Goal: Navigation & Orientation: Find specific page/section

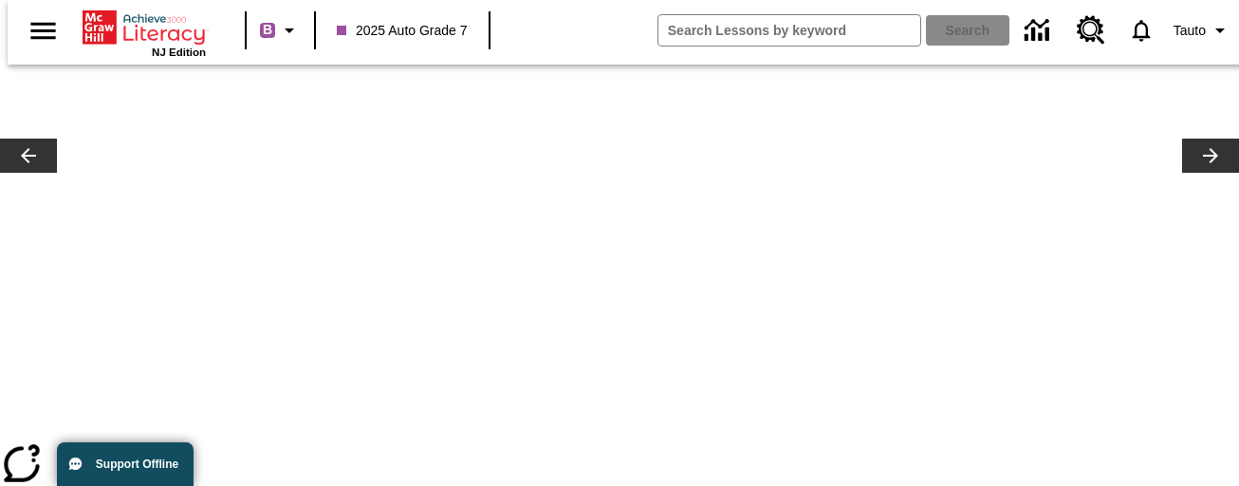
scroll to position [0, 16306]
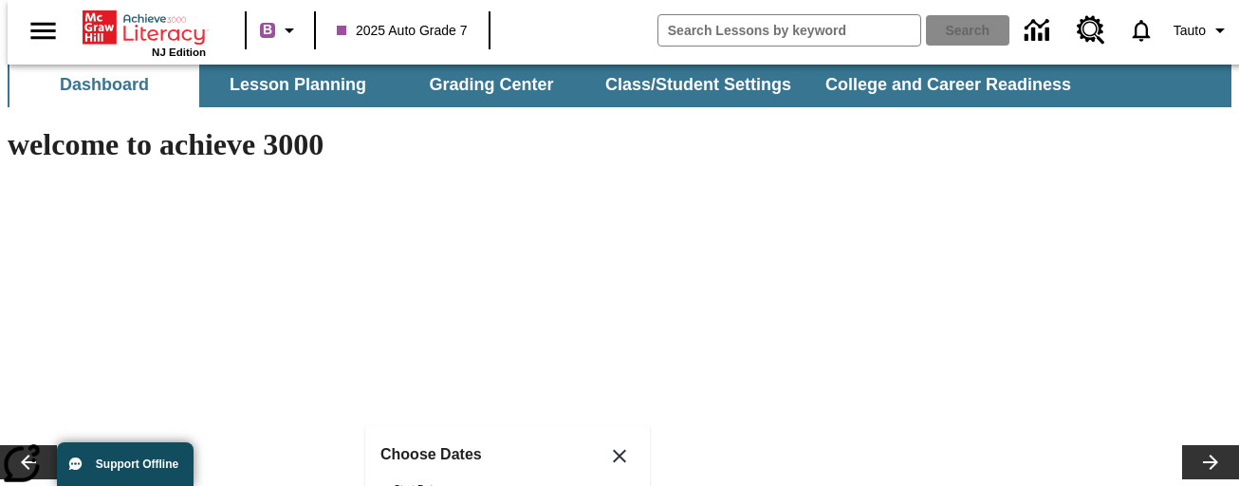
scroll to position [0, 0]
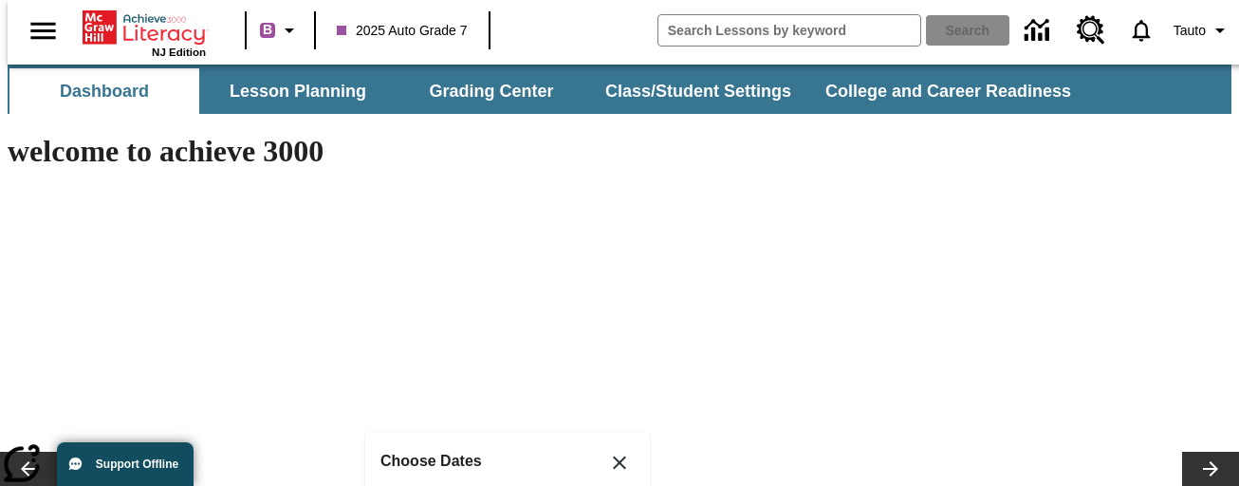
click at [635, 449] on button "Close" at bounding box center [620, 463] width 46 height 46
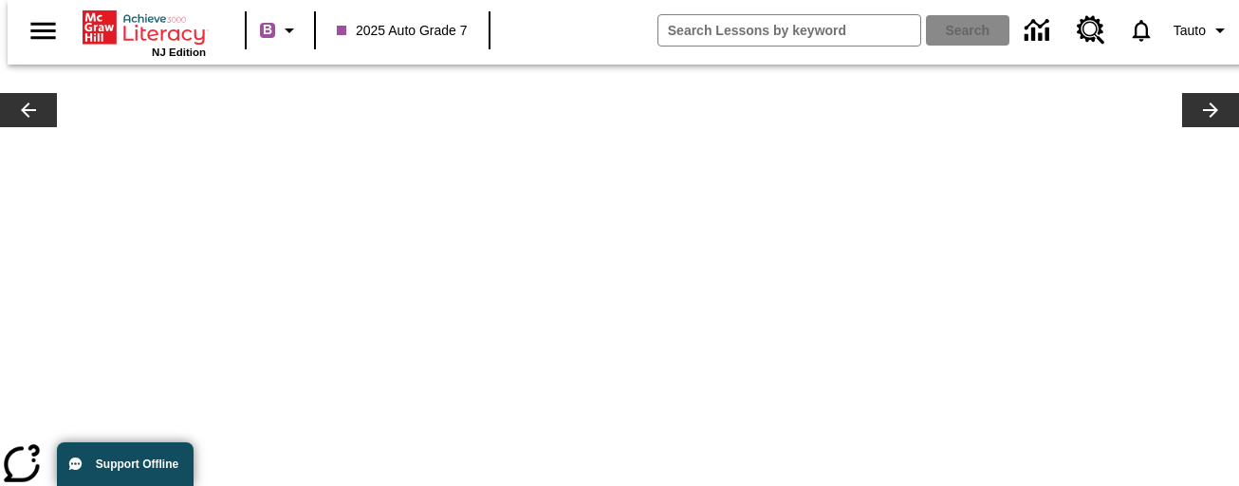
scroll to position [383, 0]
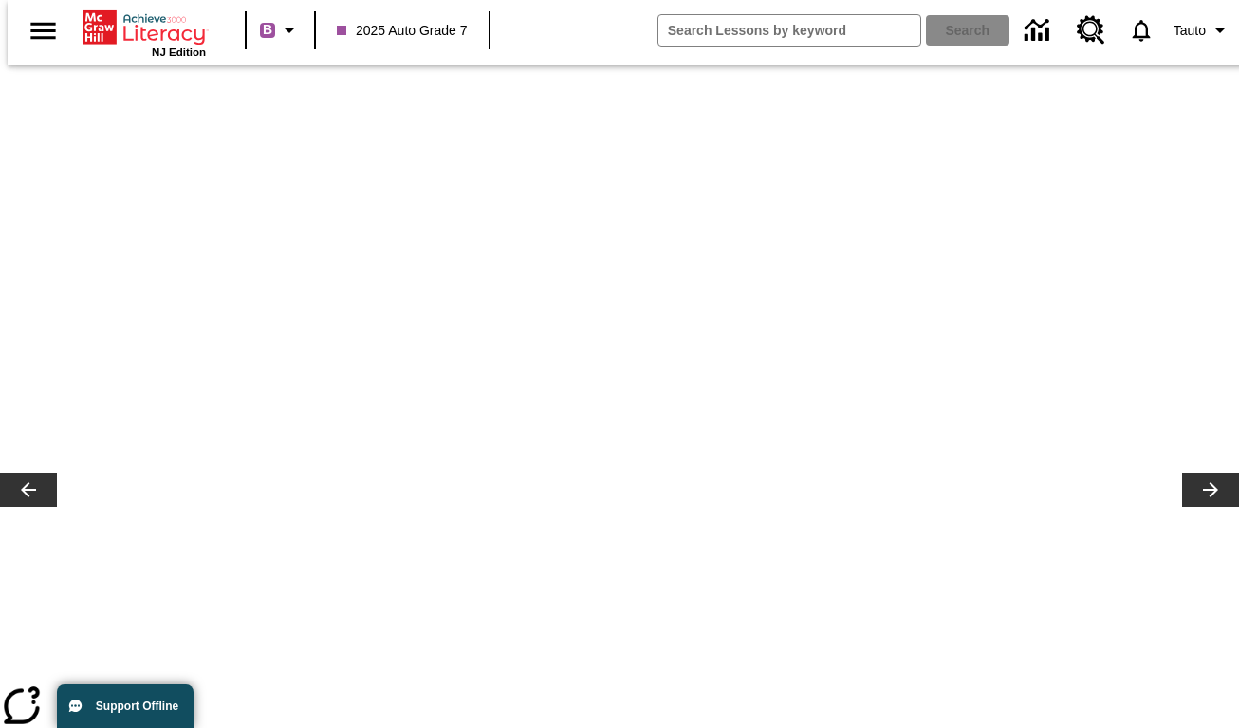
scroll to position [274, 0]
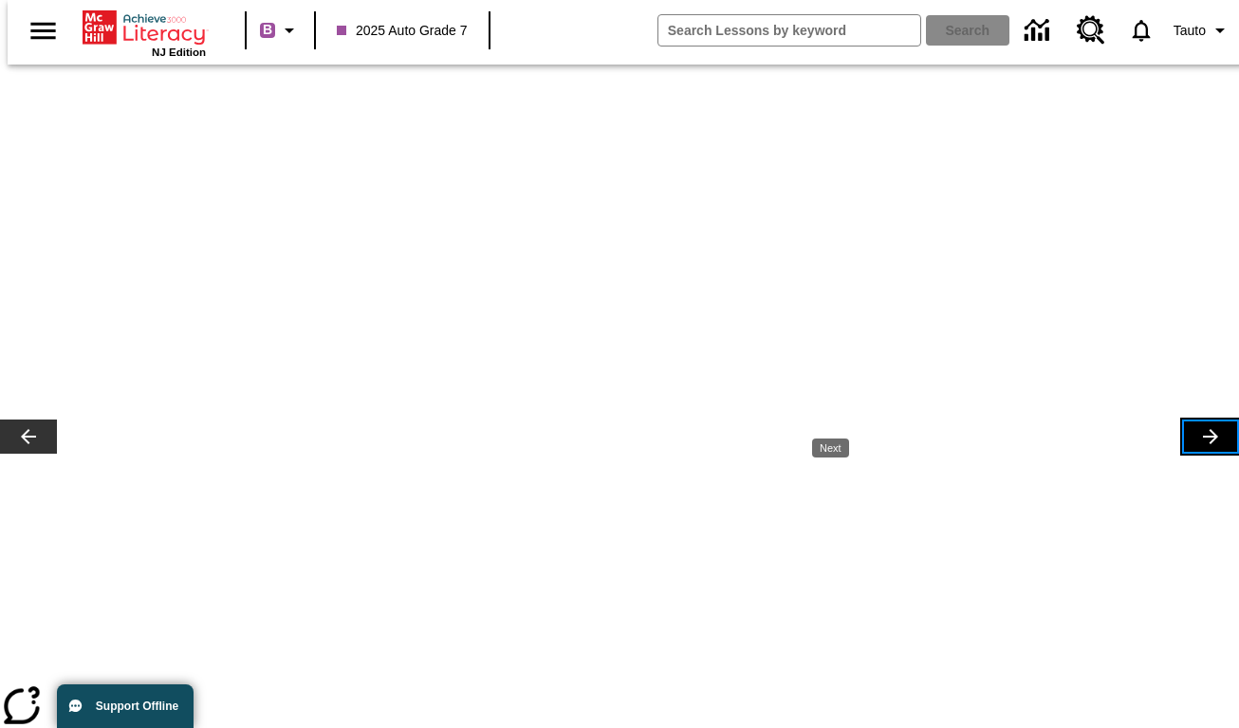
click at [1203, 429] on icon "Lesson carousel, Next" at bounding box center [1210, 436] width 15 height 15
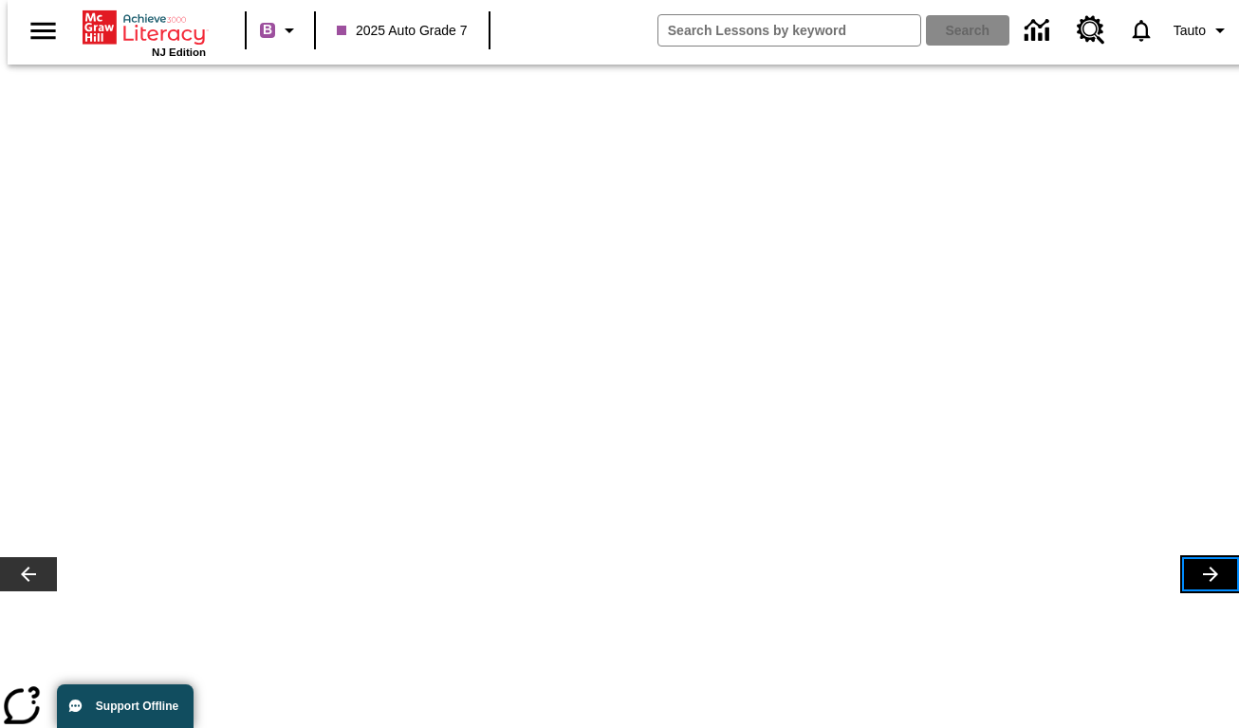
scroll to position [0, 0]
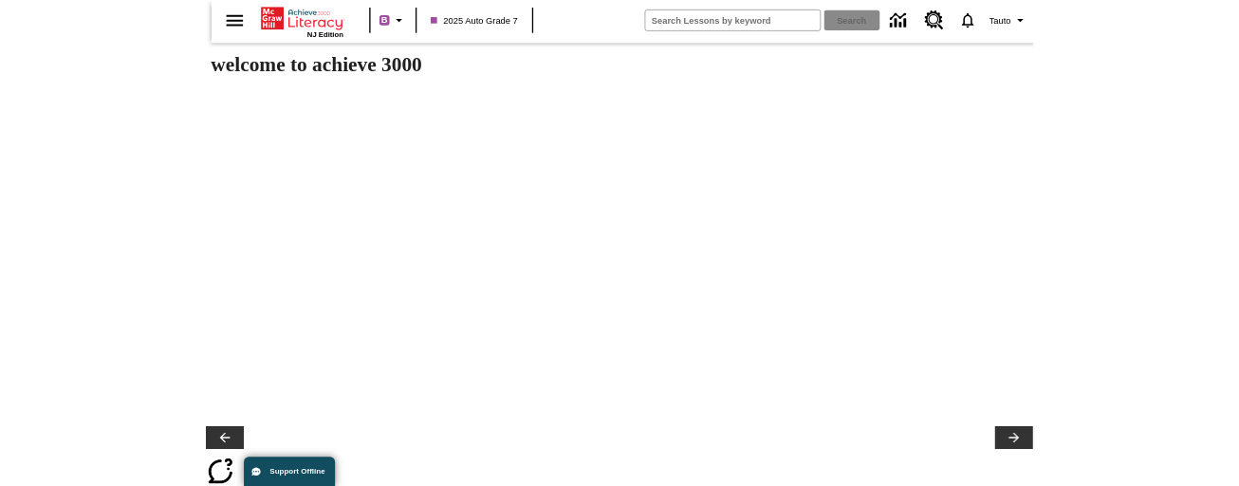
scroll to position [72, 0]
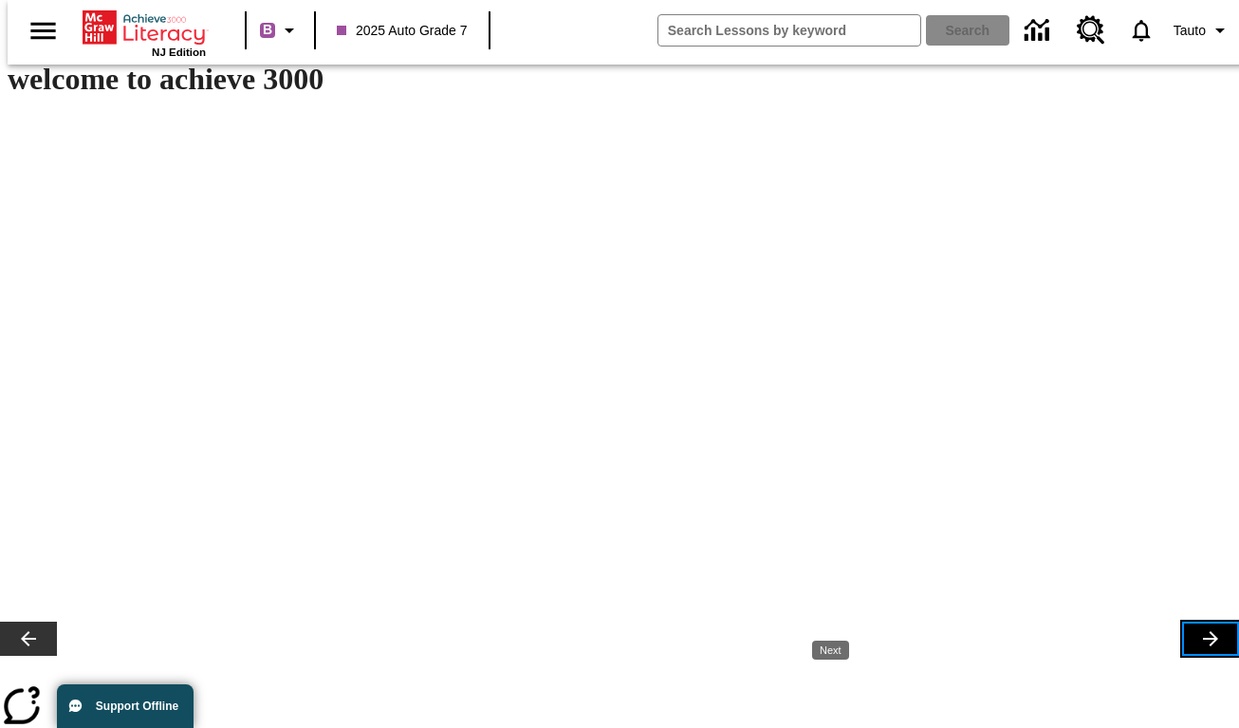
click at [1203, 631] on icon "Lesson carousel, Next" at bounding box center [1210, 638] width 15 height 15
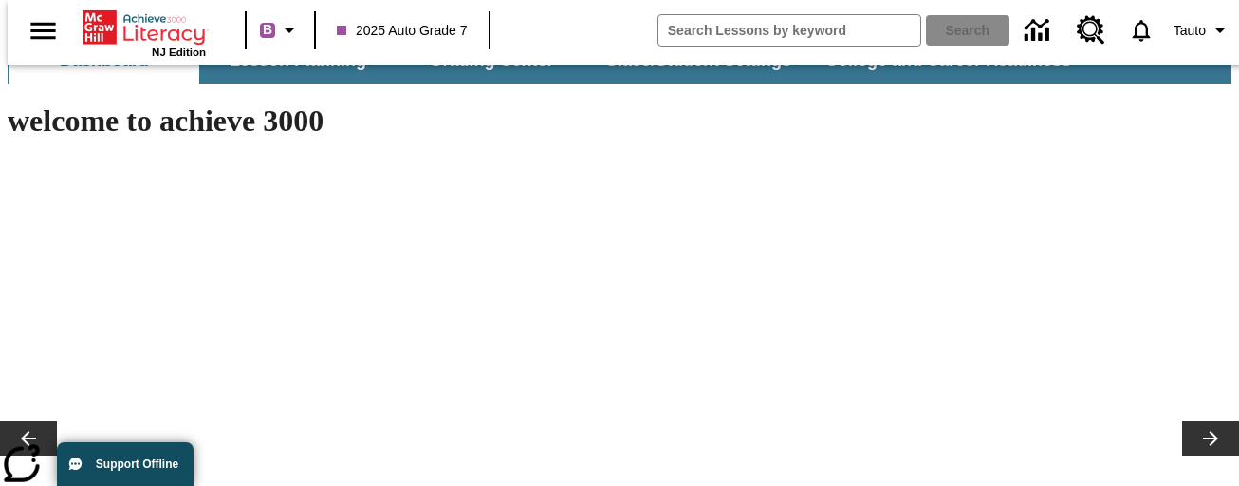
scroll to position [0, 0]
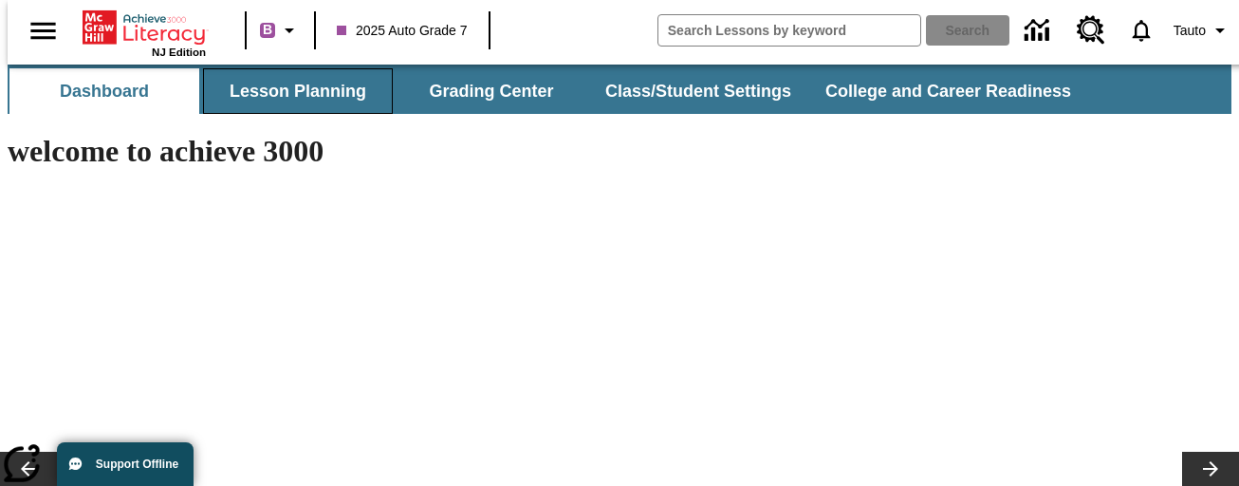
click at [273, 92] on button "Lesson Planning" at bounding box center [298, 91] width 190 height 46
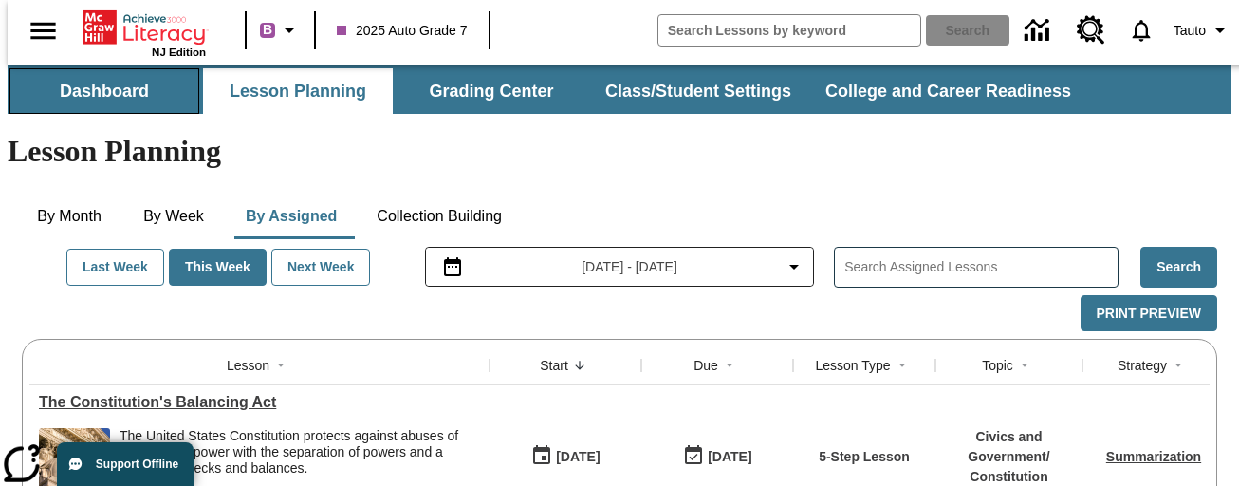
click at [106, 90] on button "Dashboard" at bounding box center [104, 91] width 190 height 46
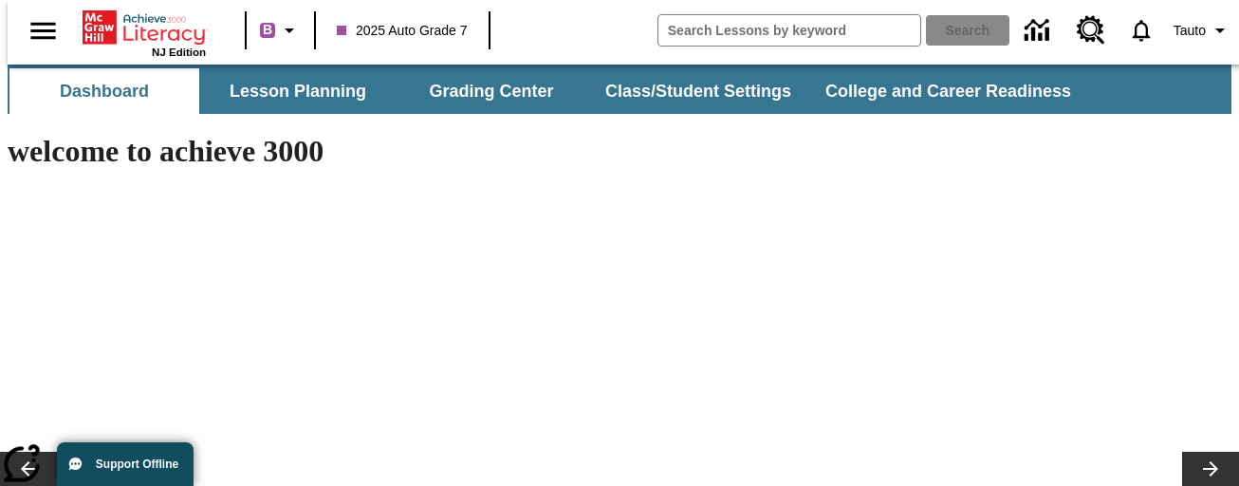
type input "-1"
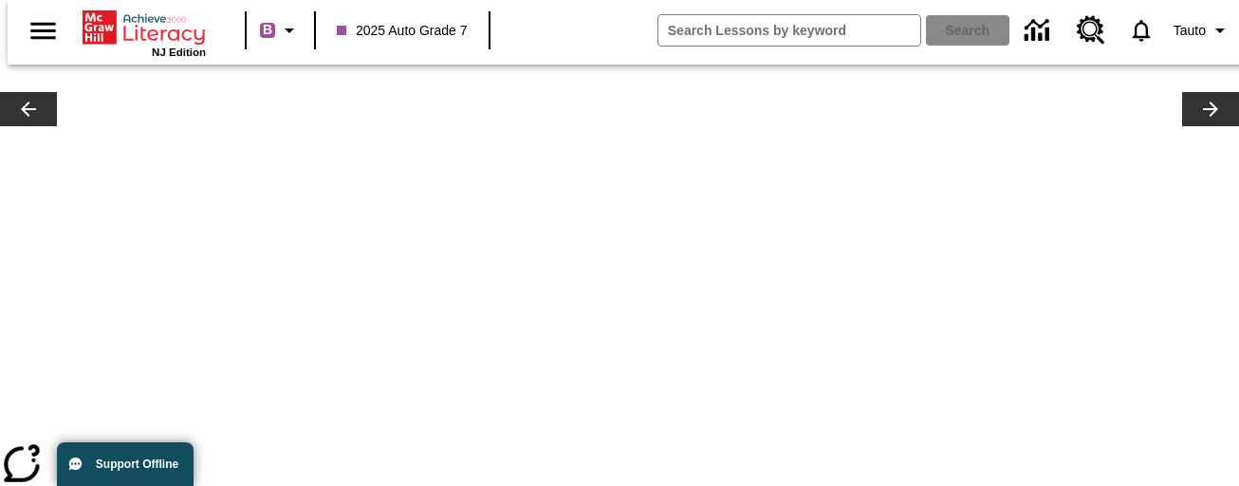
scroll to position [471, 0]
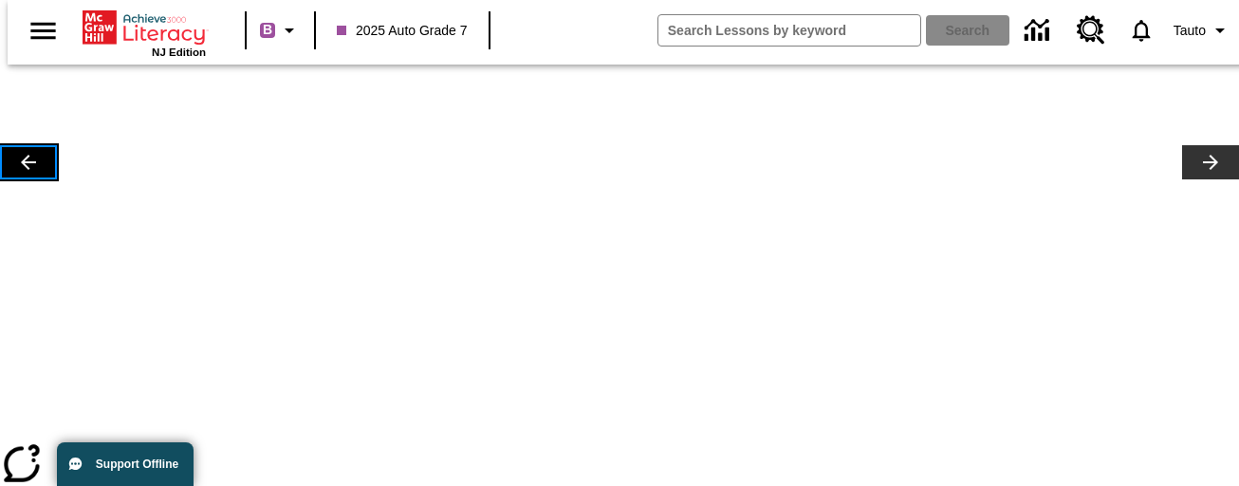
scroll to position [258, 0]
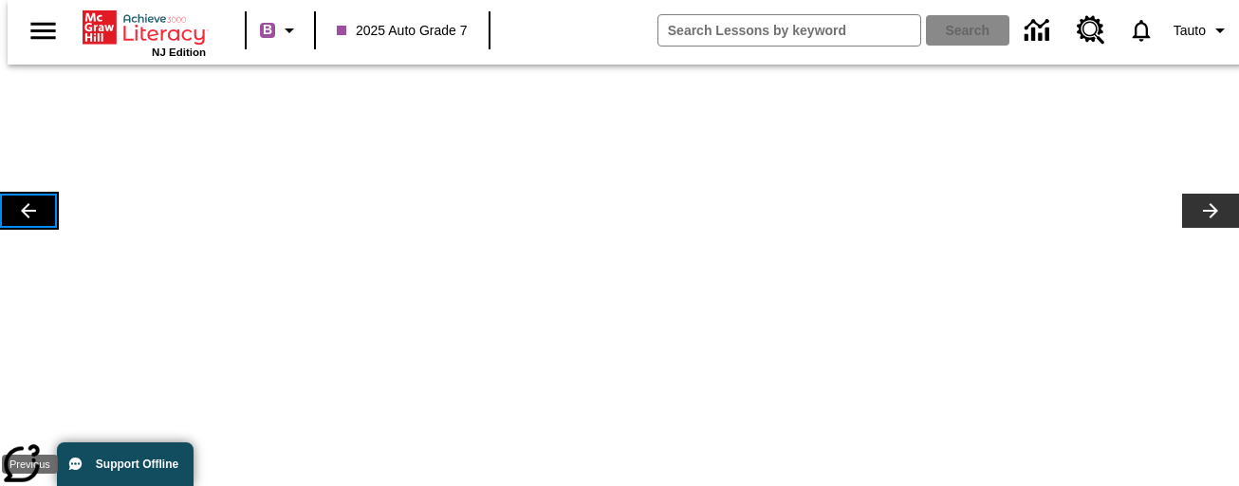
click at [22, 222] on icon "Lesson carousel, Previous" at bounding box center [28, 210] width 23 height 23
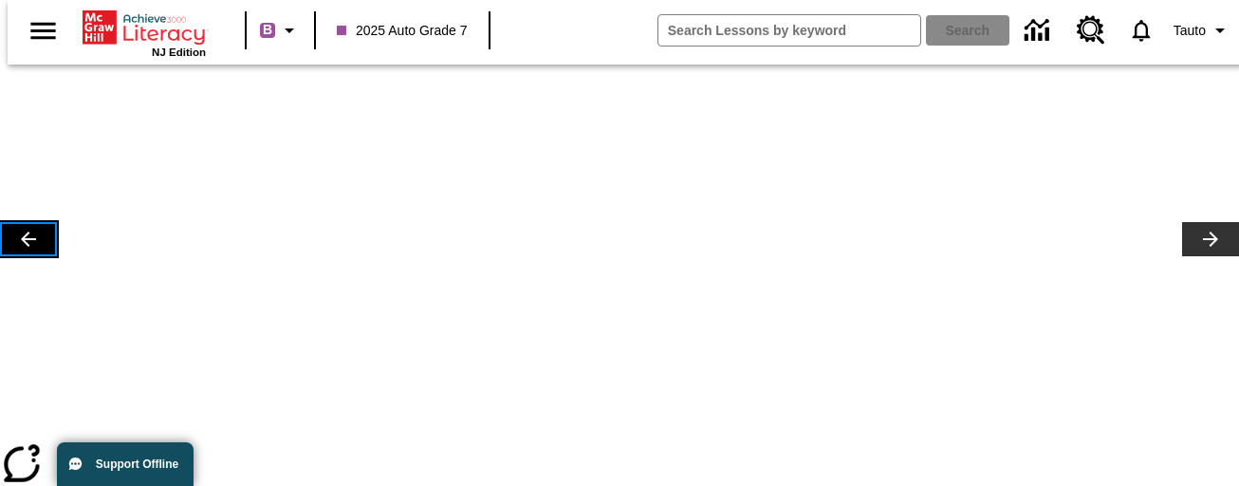
scroll to position [251, 0]
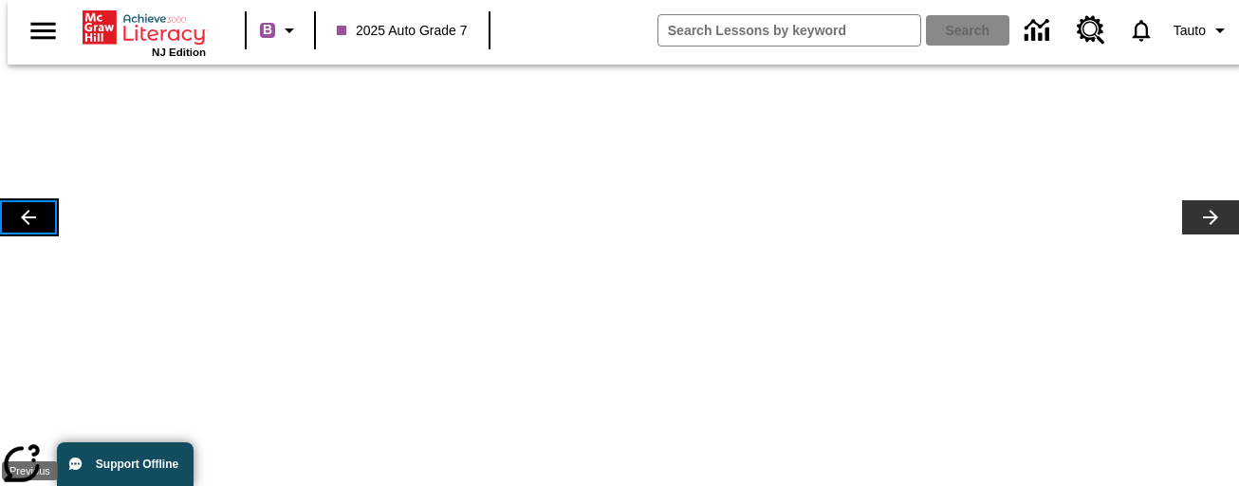
click at [29, 229] on icon "Lesson carousel, Previous" at bounding box center [28, 217] width 23 height 23
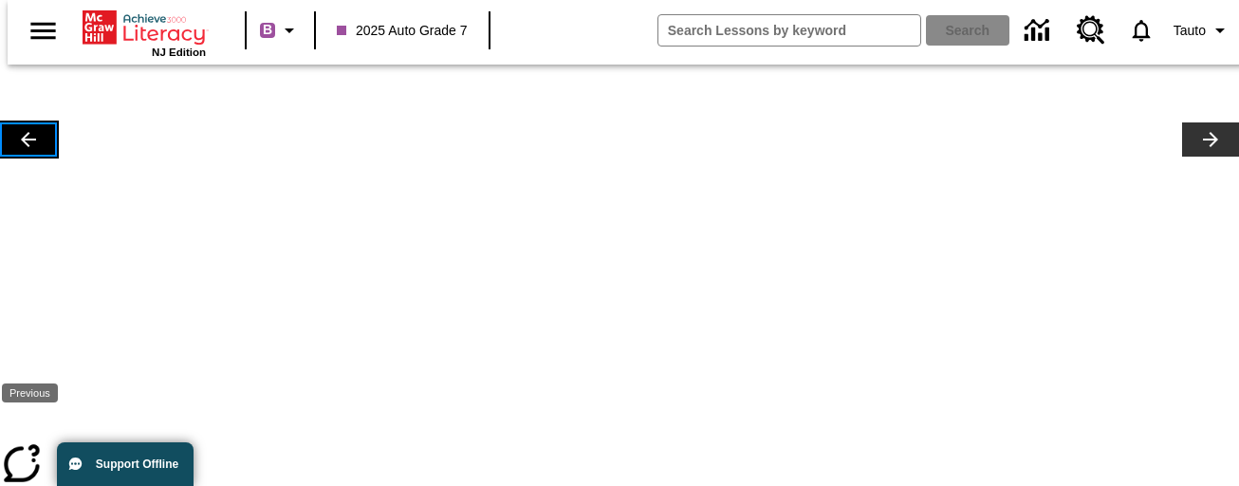
click at [22, 151] on icon "Lesson carousel, Previous" at bounding box center [28, 139] width 23 height 23
click at [25, 147] on icon "Lesson carousel, Previous" at bounding box center [28, 139] width 15 height 15
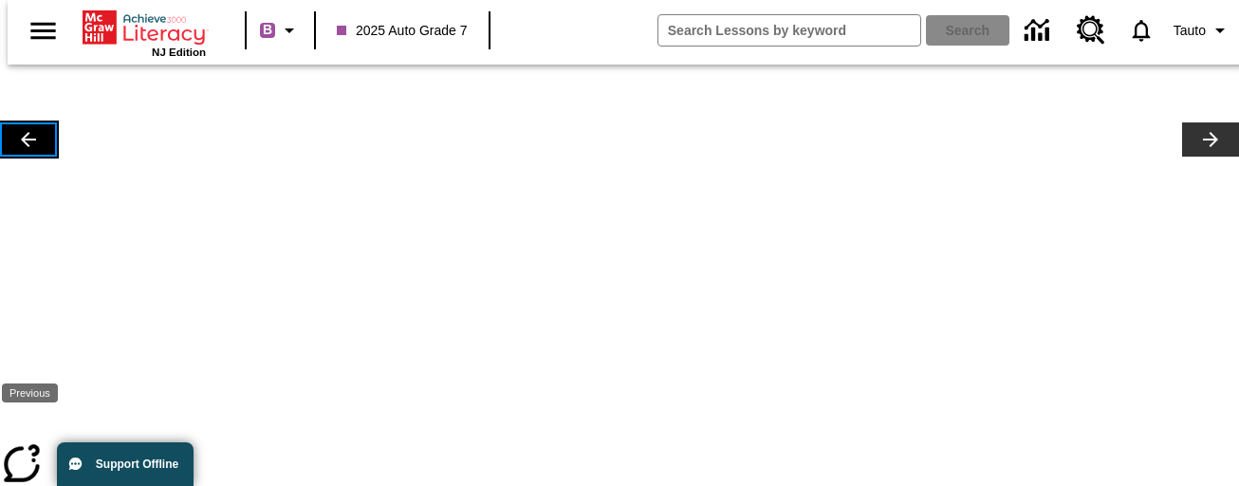
click at [25, 147] on icon "Lesson carousel, Previous" at bounding box center [28, 139] width 15 height 15
